Goal: Find specific page/section

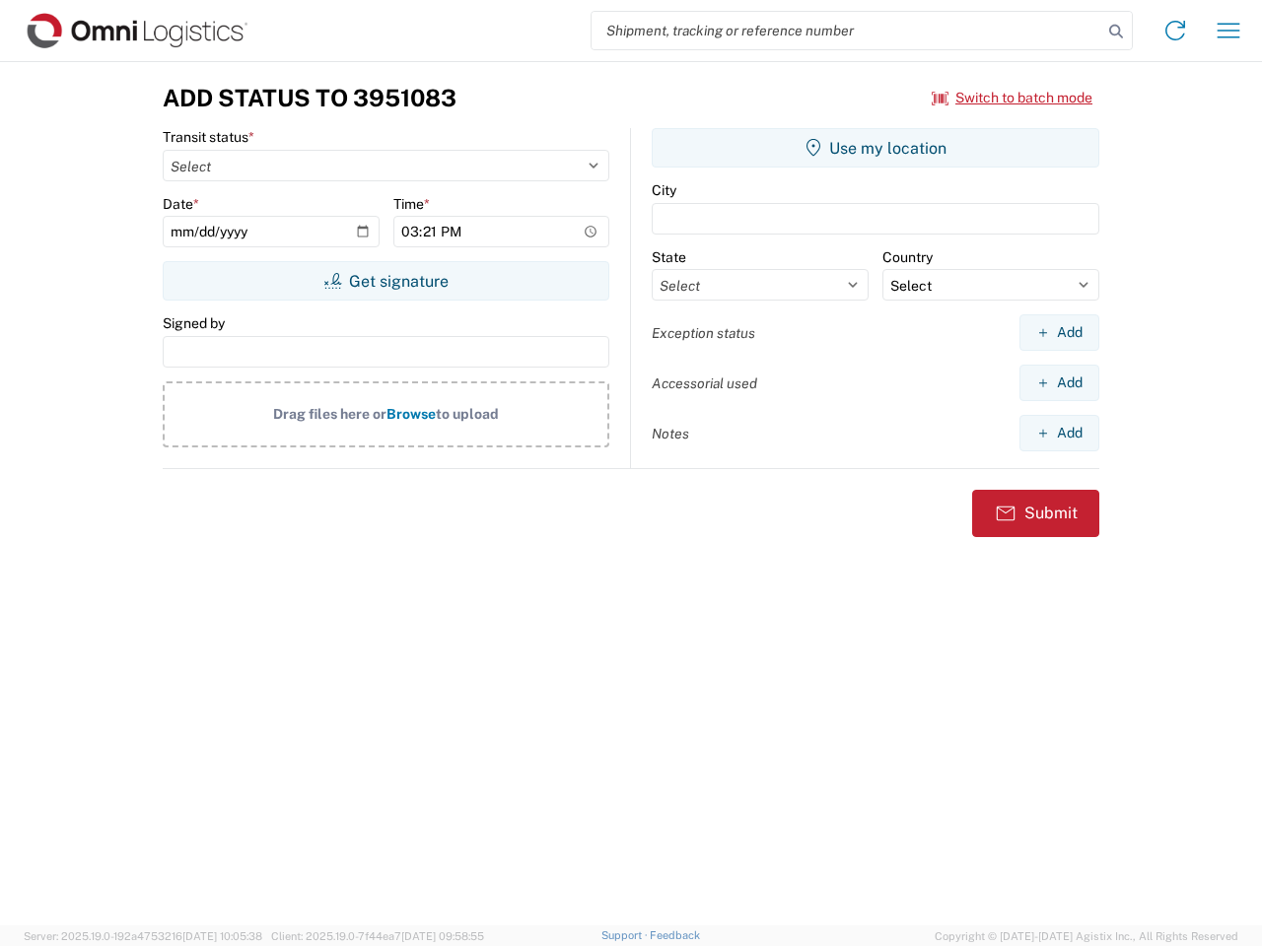
click at [847, 31] on input "search" at bounding box center [846, 30] width 511 height 37
click at [1116, 32] on icon at bounding box center [1116, 32] width 28 height 28
click at [1175, 31] on icon at bounding box center [1175, 31] width 32 height 32
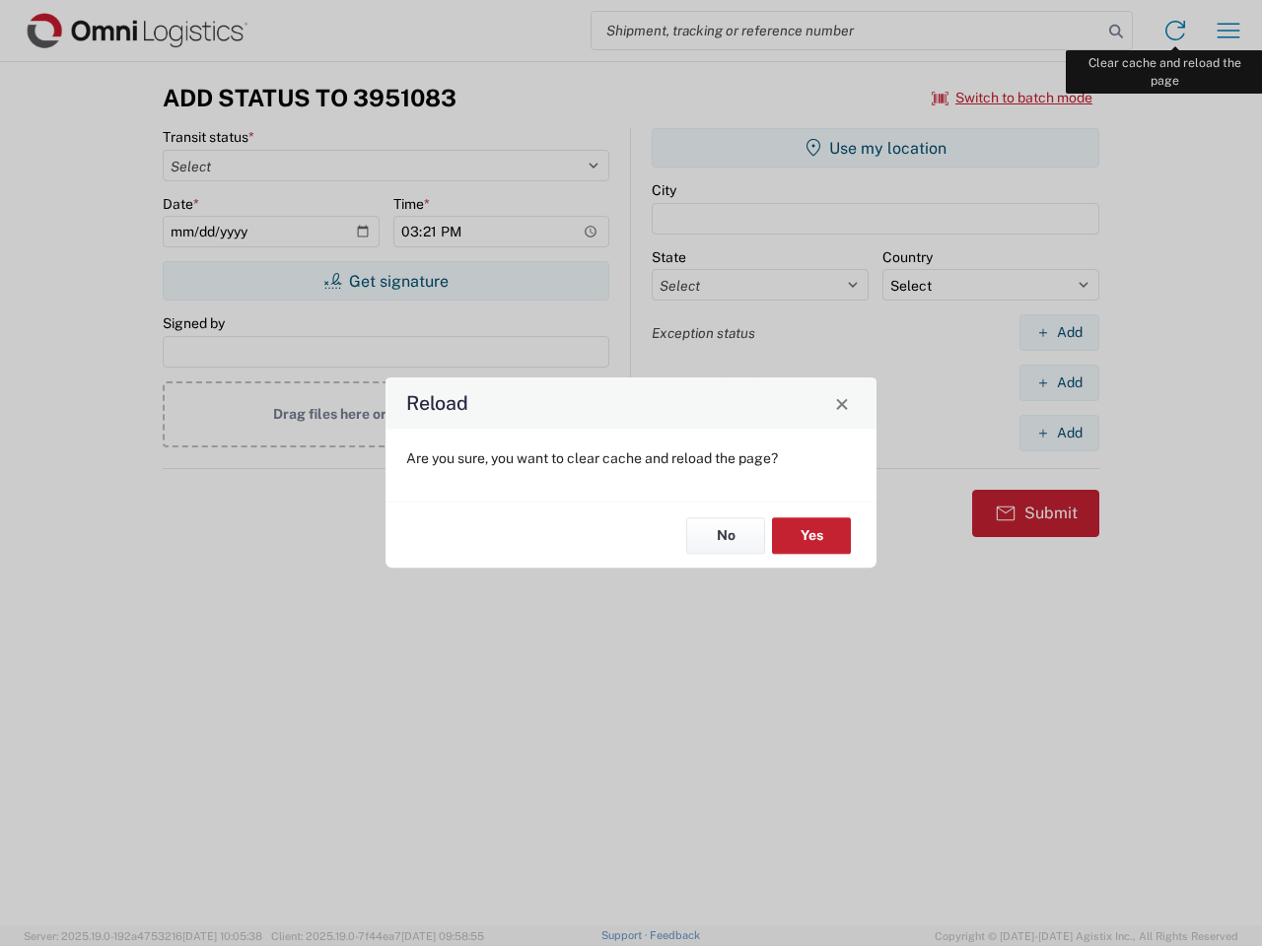
click at [1228, 31] on div "Reload Are you sure, you want to clear cache and reload the page? No Yes" at bounding box center [631, 473] width 1262 height 946
click at [1012, 98] on div "Reload Are you sure, you want to clear cache and reload the page? No Yes" at bounding box center [631, 473] width 1262 height 946
click at [385, 281] on div "Reload Are you sure, you want to clear cache and reload the page? No Yes" at bounding box center [631, 473] width 1262 height 946
click at [875, 148] on div "Reload Are you sure, you want to clear cache and reload the page? No Yes" at bounding box center [631, 473] width 1262 height 946
click at [1059, 332] on div "Reload Are you sure, you want to clear cache and reload the page? No Yes" at bounding box center [631, 473] width 1262 height 946
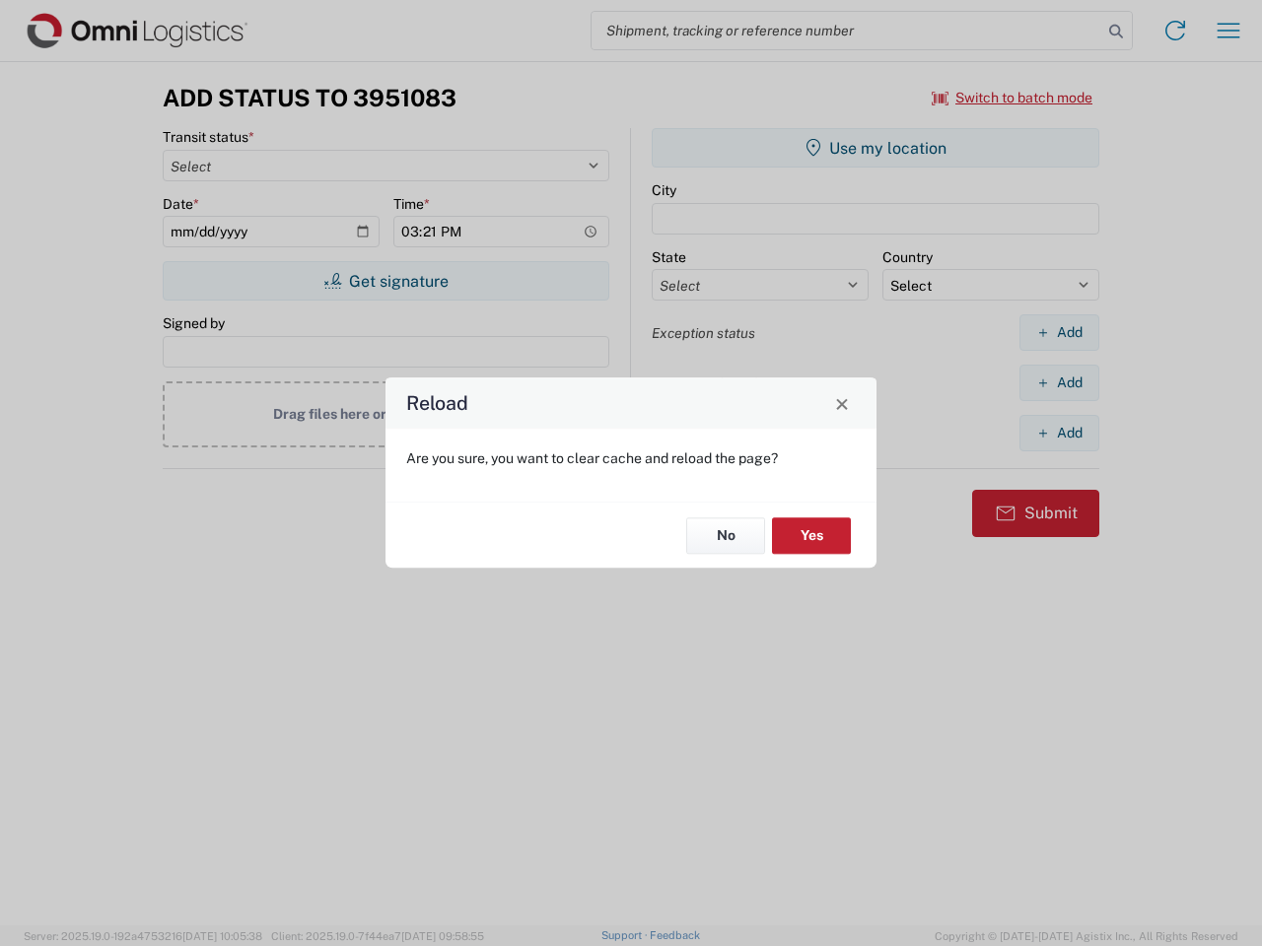
click at [1059, 382] on div "Reload Are you sure, you want to clear cache and reload the page? No Yes" at bounding box center [631, 473] width 1262 height 946
click at [1059, 433] on div "Reload Are you sure, you want to clear cache and reload the page? No Yes" at bounding box center [631, 473] width 1262 height 946
